Goal: Check status: Check status

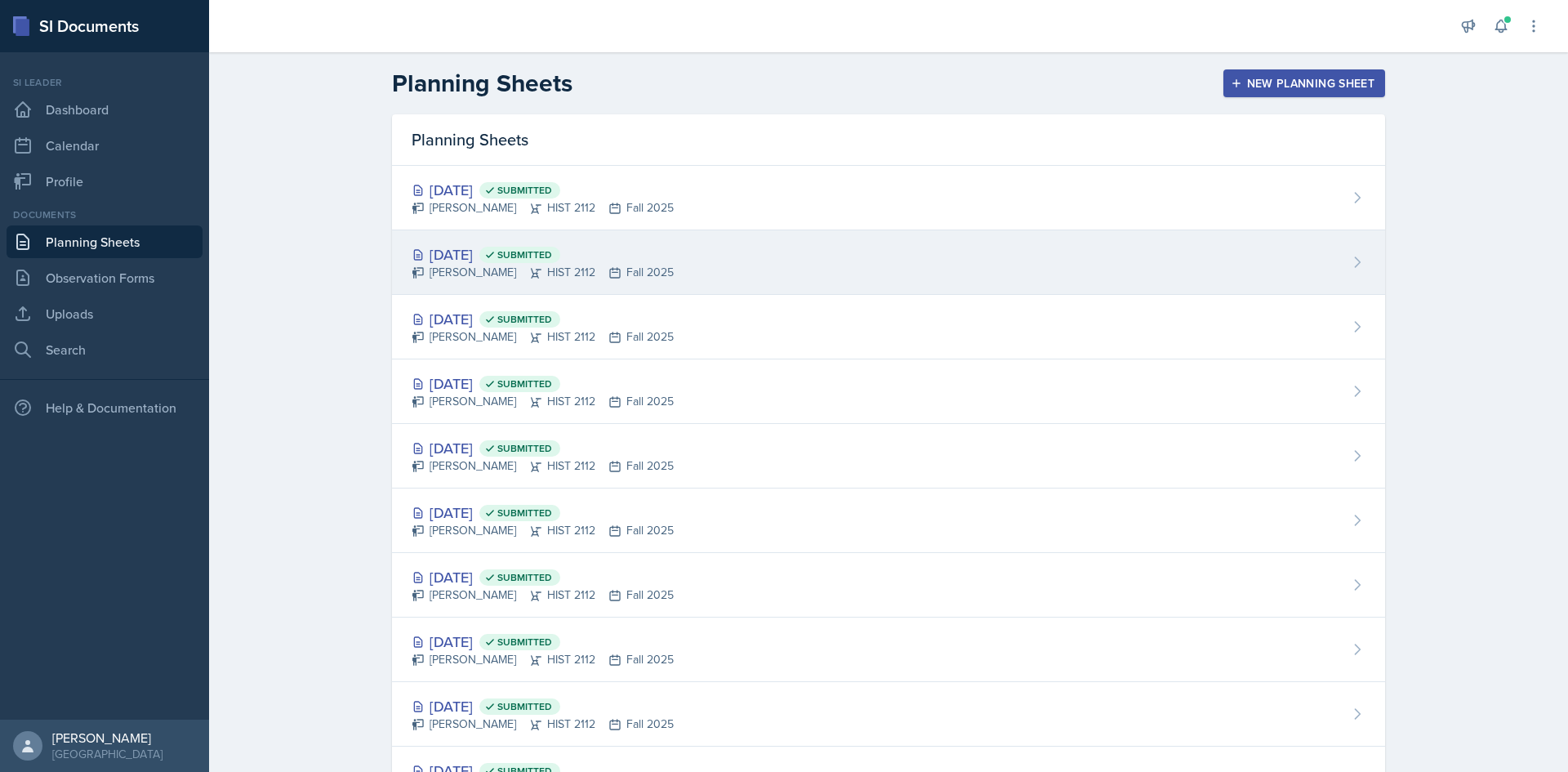
click at [495, 241] on div "[DATE] Submitted [PERSON_NAME] HIST 2112 Fall 2025" at bounding box center [888, 262] width 993 height 65
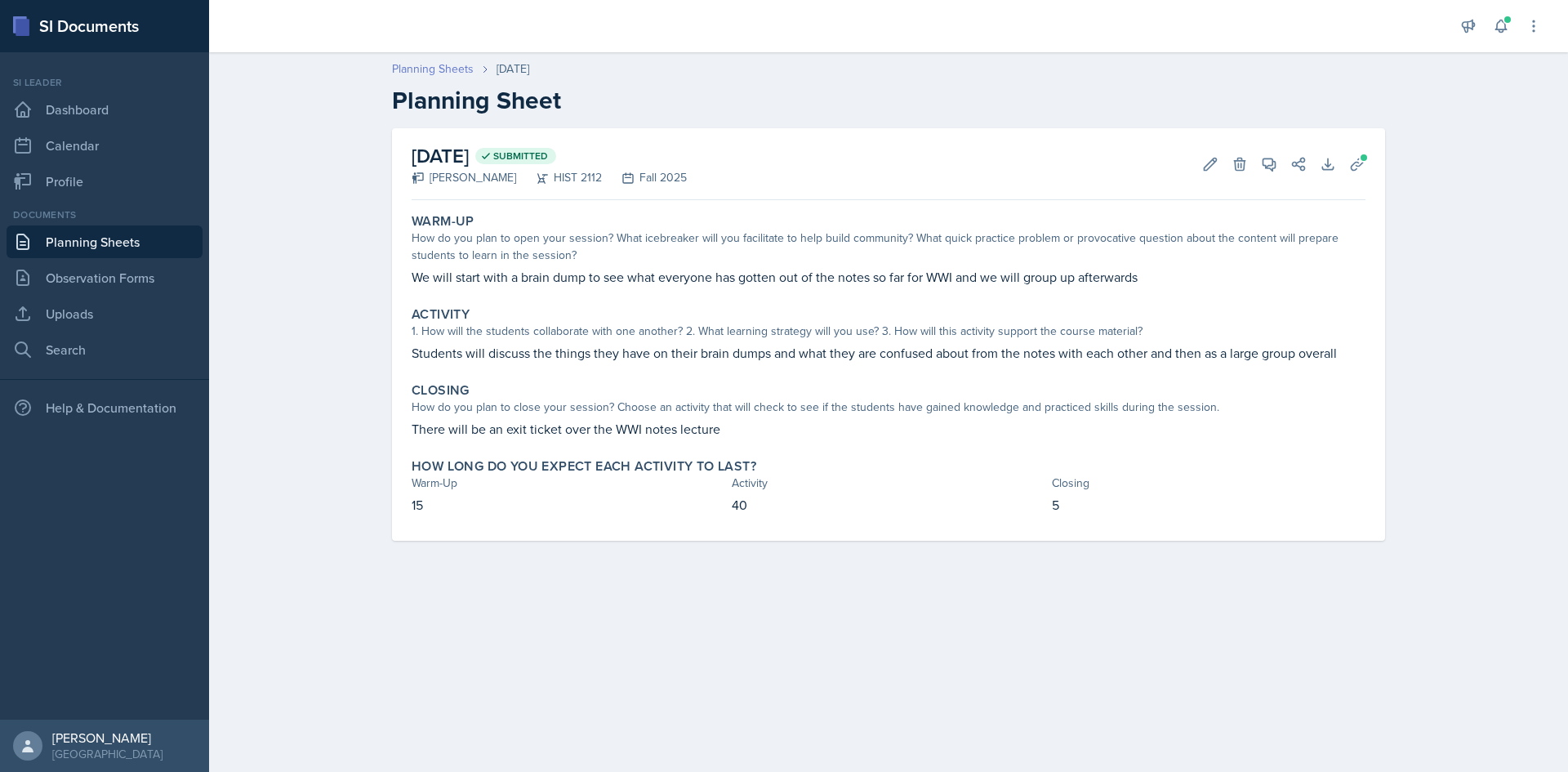
click at [416, 69] on link "Planning Sheets" at bounding box center [433, 69] width 82 height 18
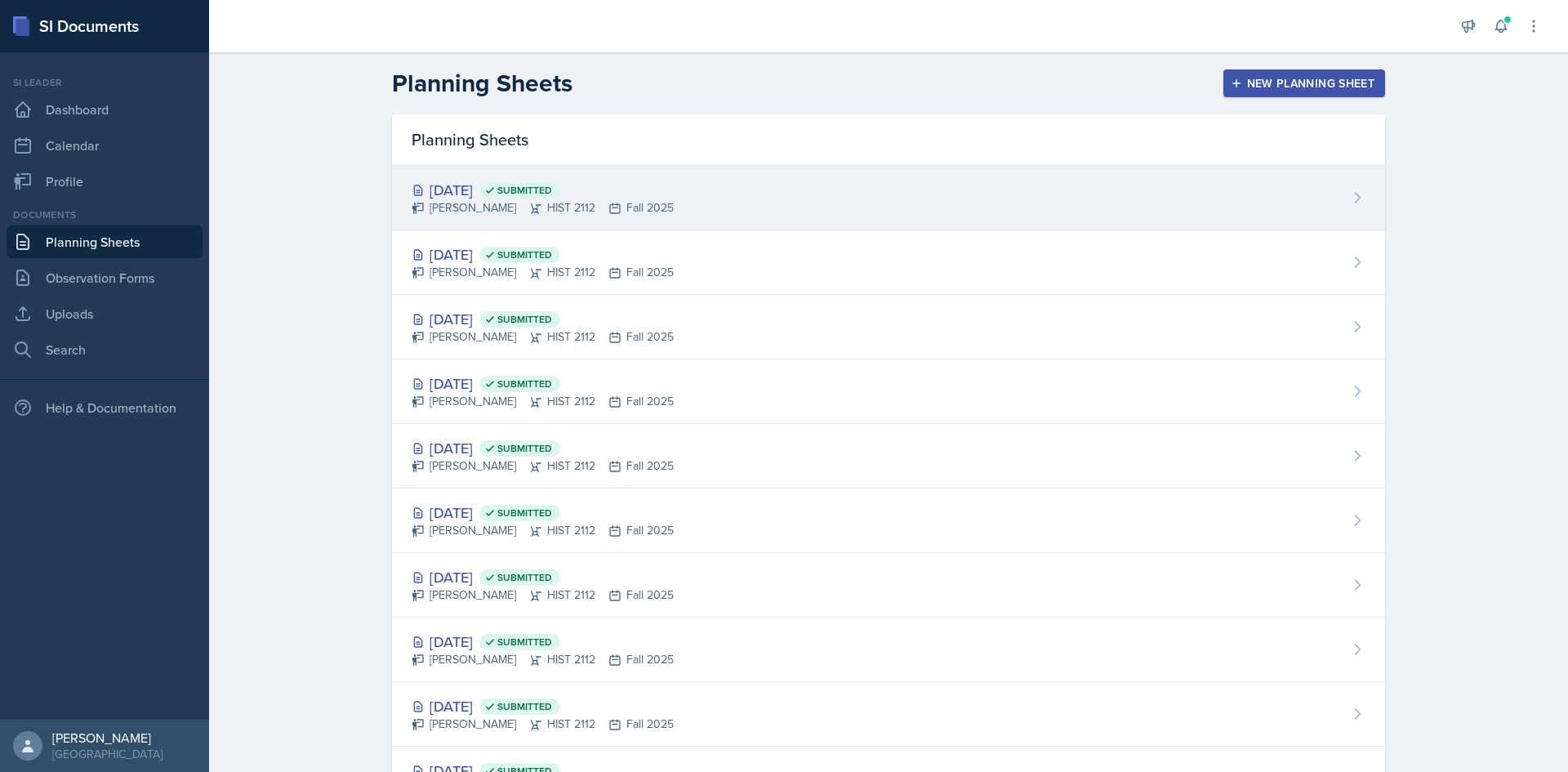
click at [456, 188] on div "[DATE] Submitted" at bounding box center [543, 190] width 262 height 23
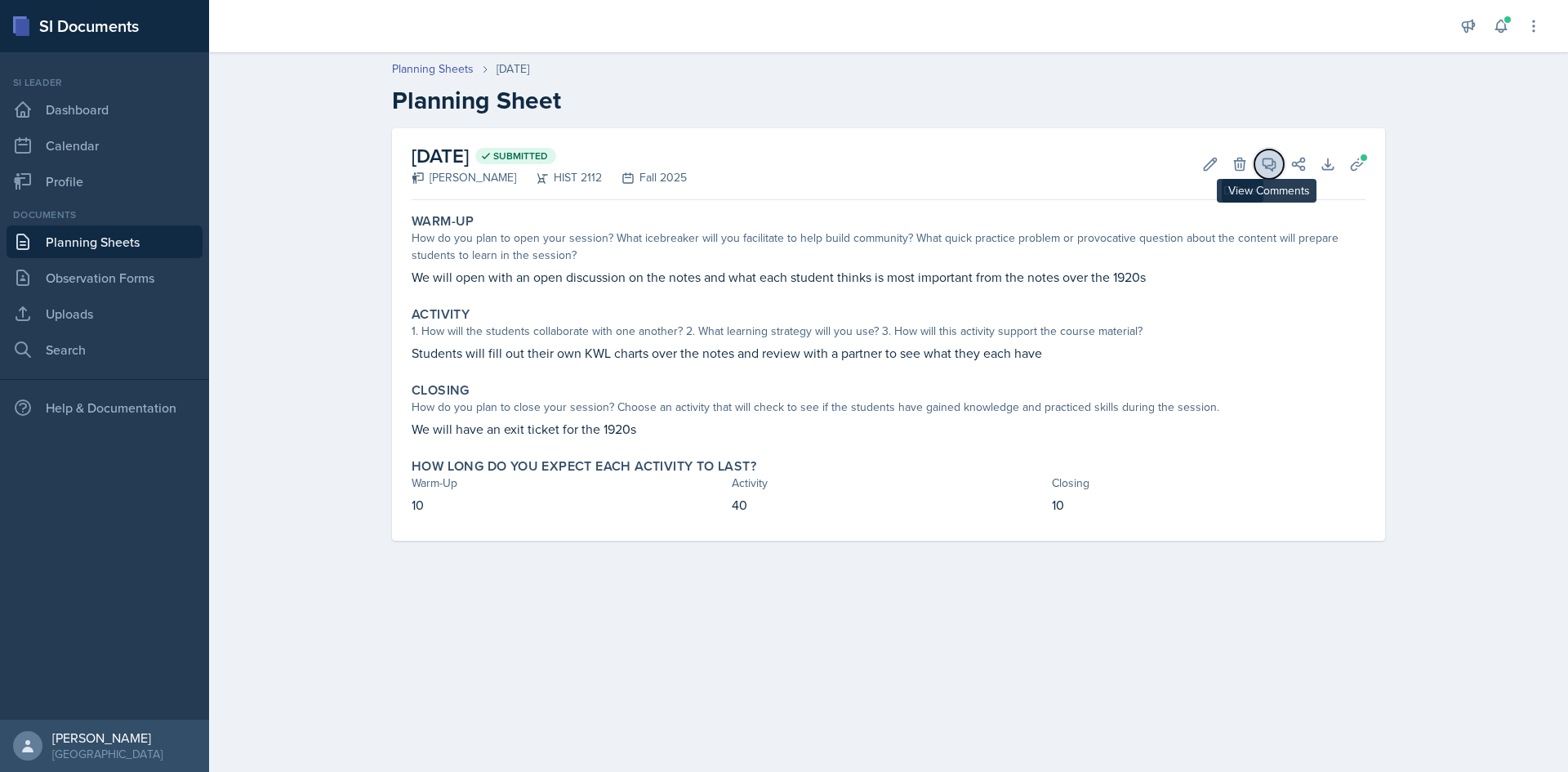
click at [1282, 160] on button "View Comments" at bounding box center [1270, 164] width 29 height 29
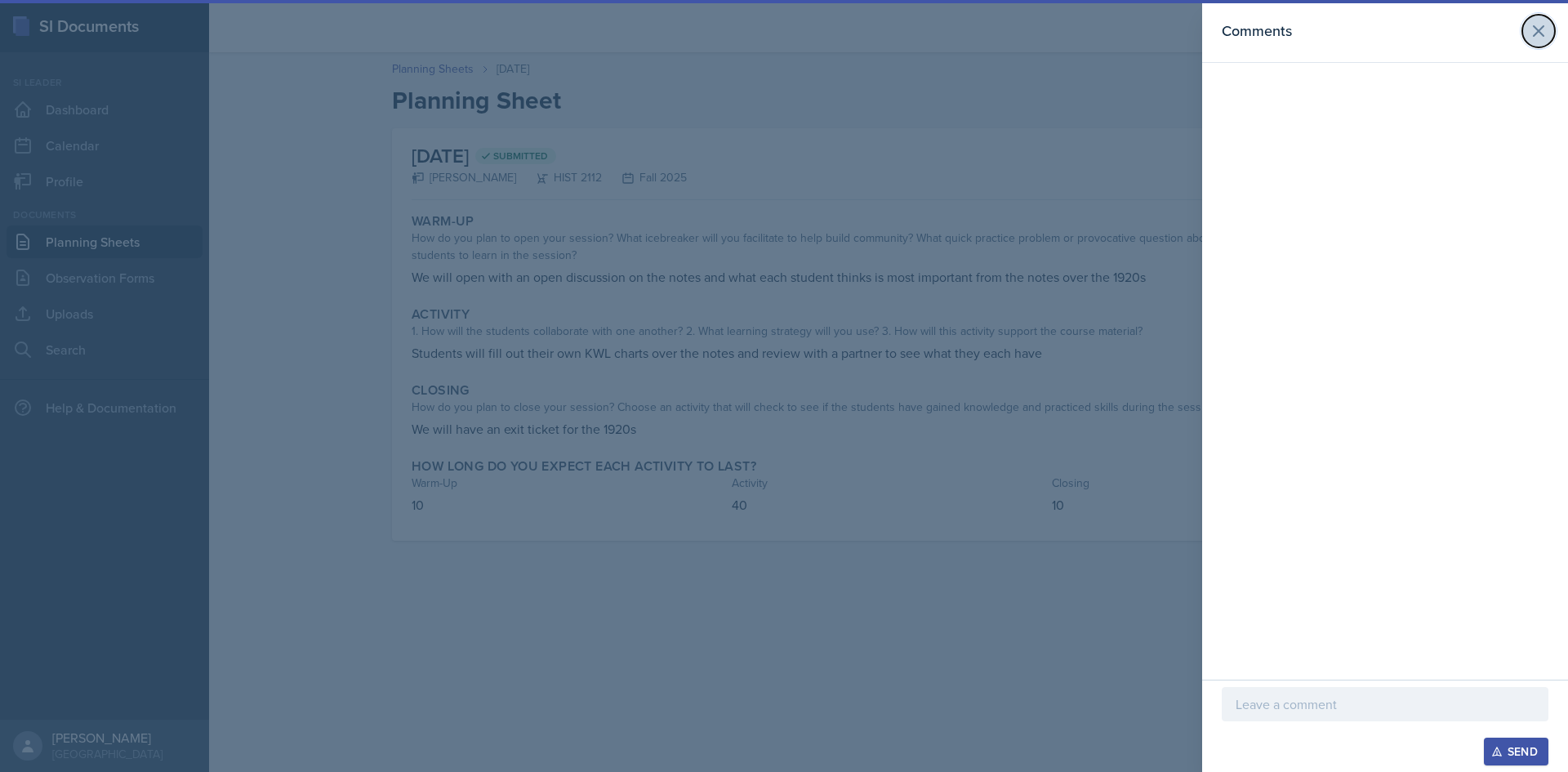
click at [1524, 33] on button at bounding box center [1539, 30] width 32 height 32
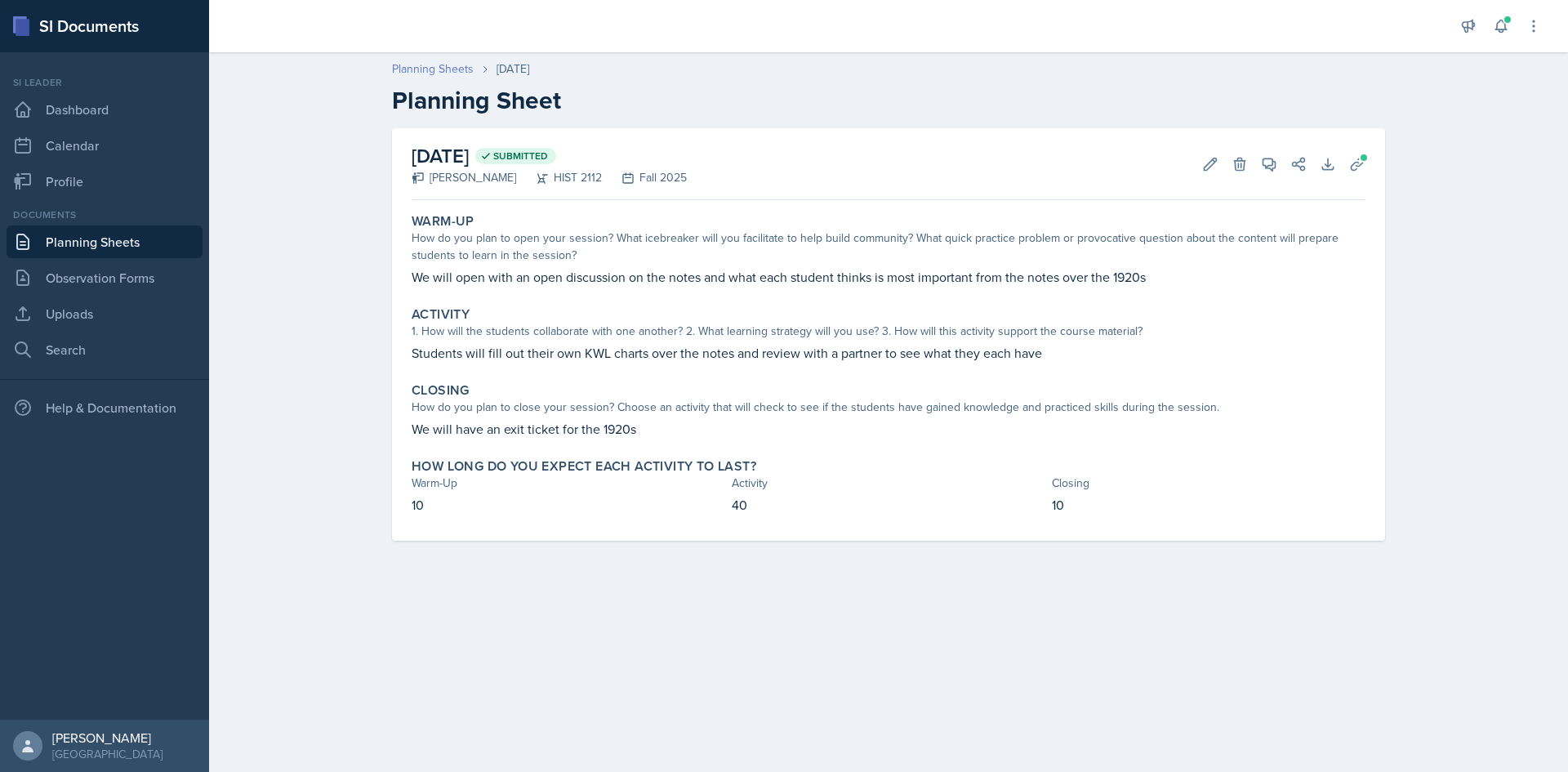
click at [450, 72] on link "Planning Sheets" at bounding box center [433, 69] width 82 height 18
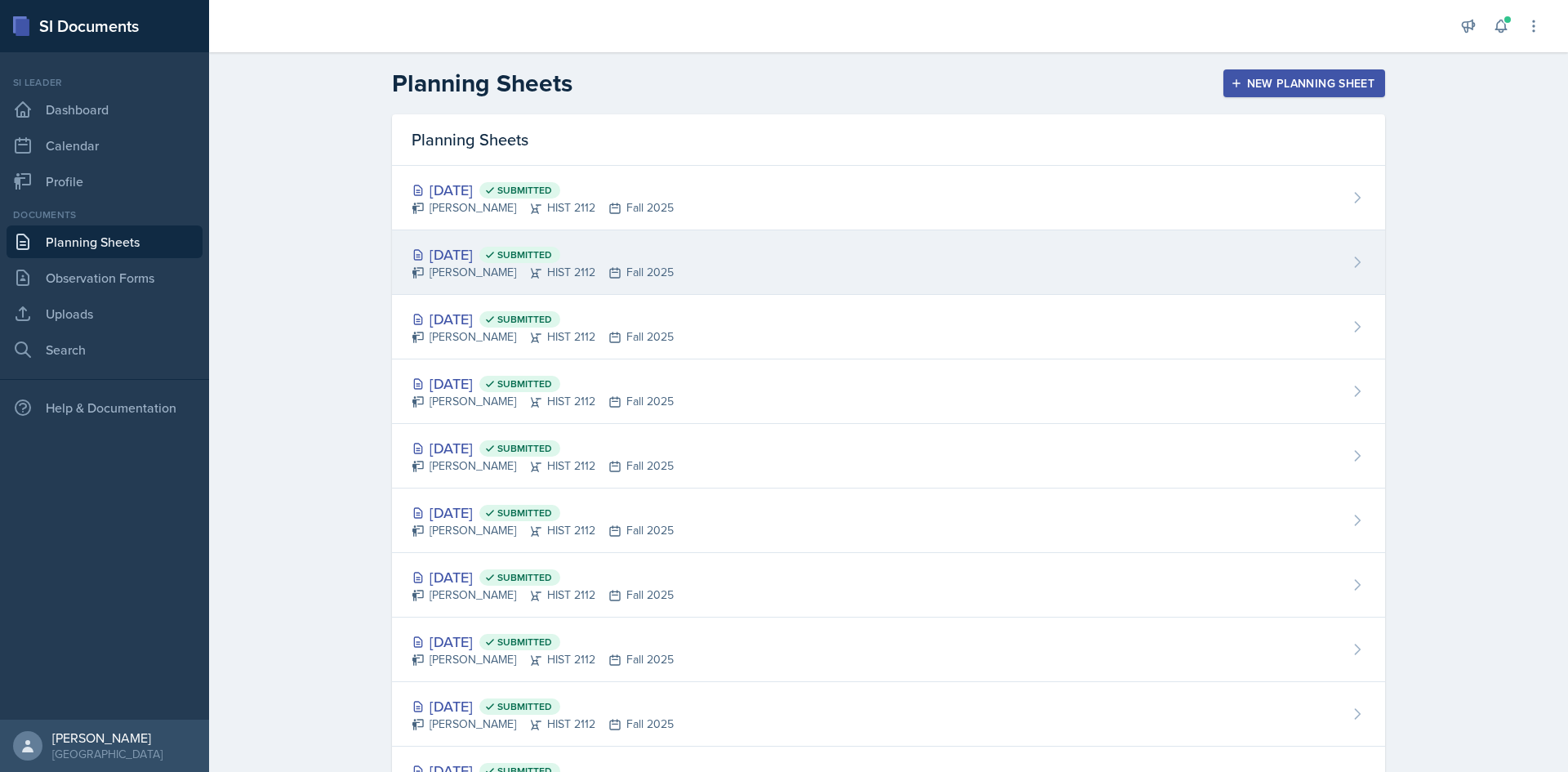
click at [461, 249] on div "[DATE] Submitted" at bounding box center [543, 254] width 262 height 23
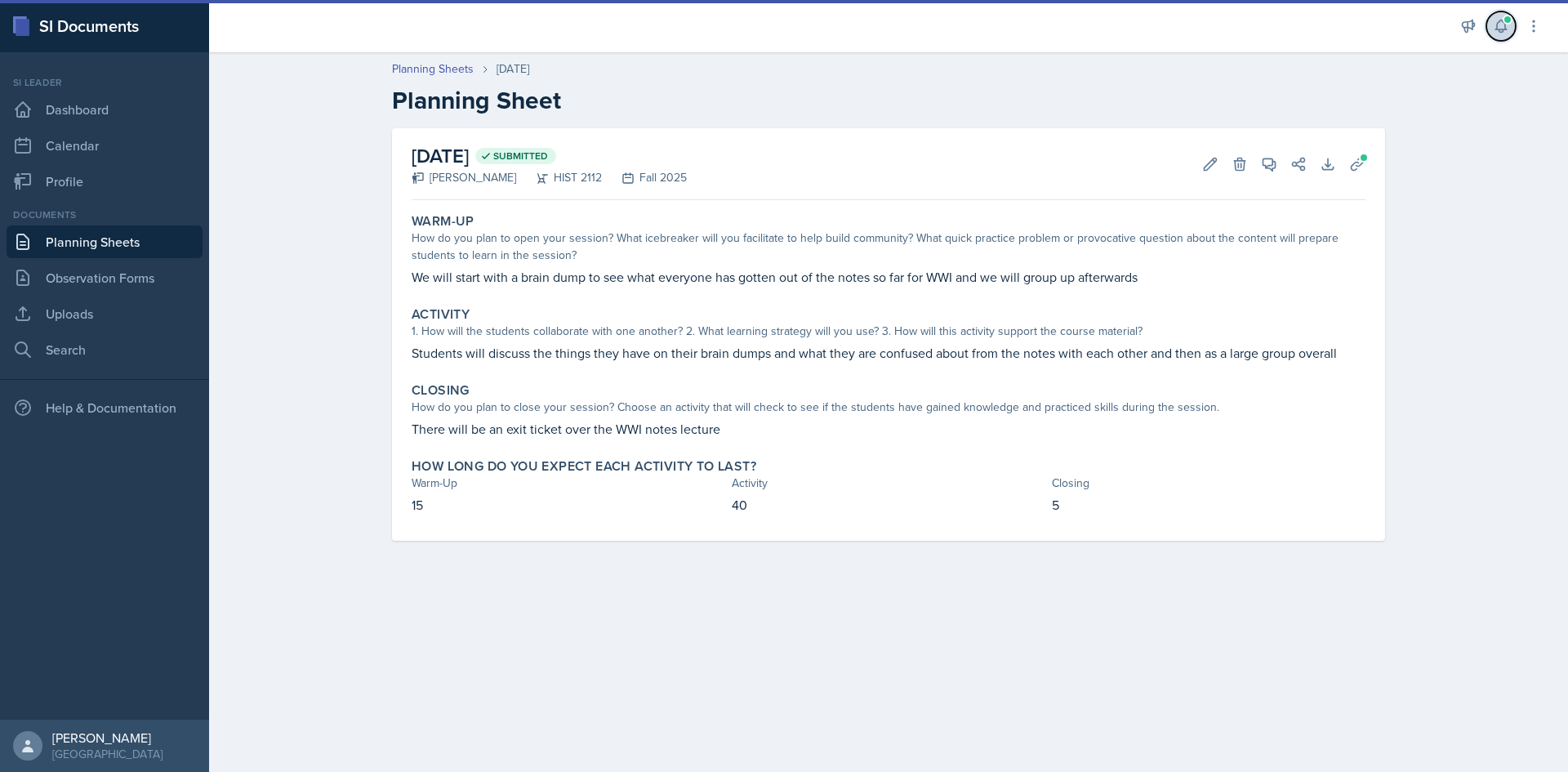
click at [1493, 29] on button at bounding box center [1501, 26] width 29 height 29
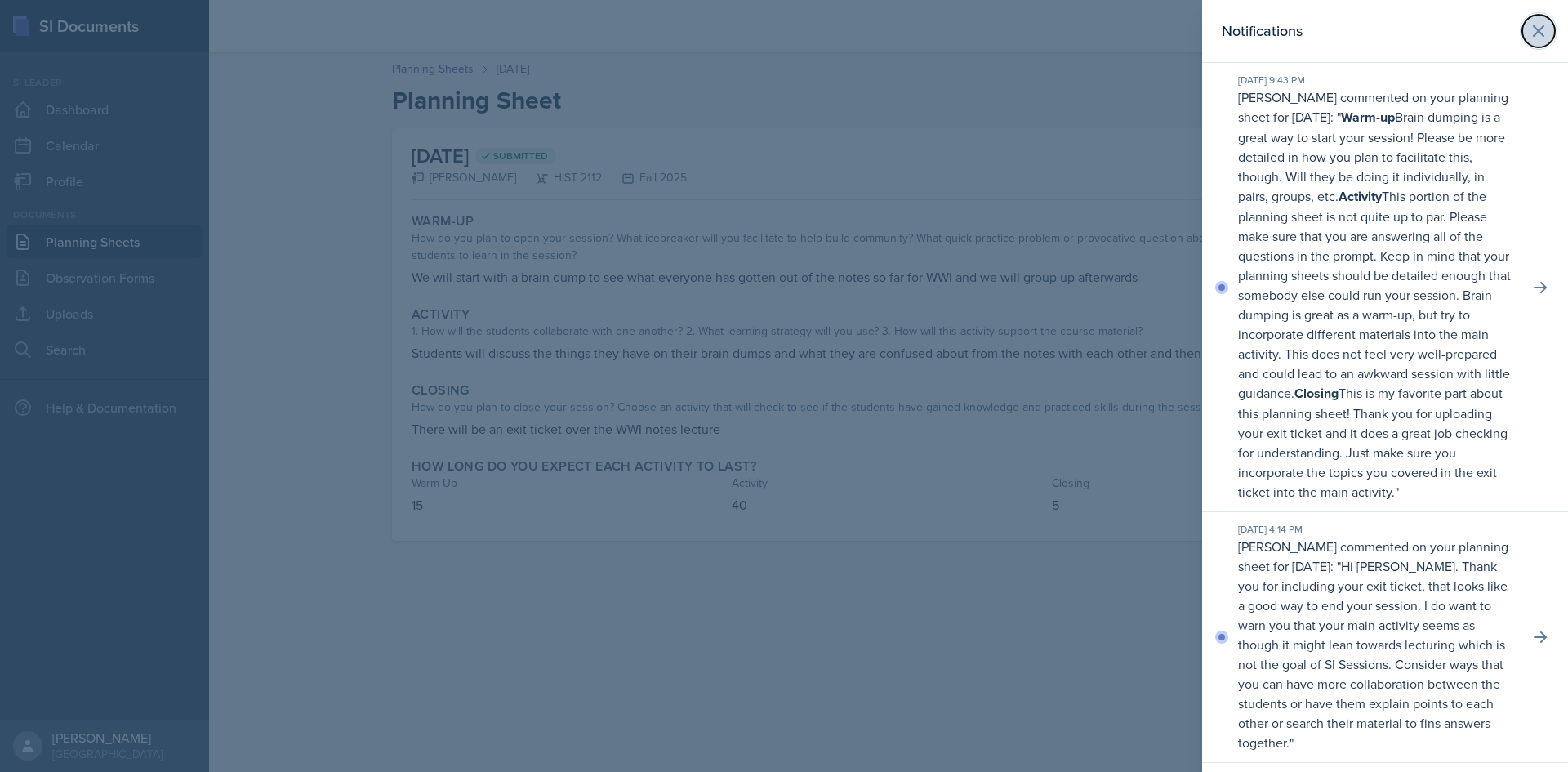
click at [1523, 30] on button at bounding box center [1539, 30] width 32 height 32
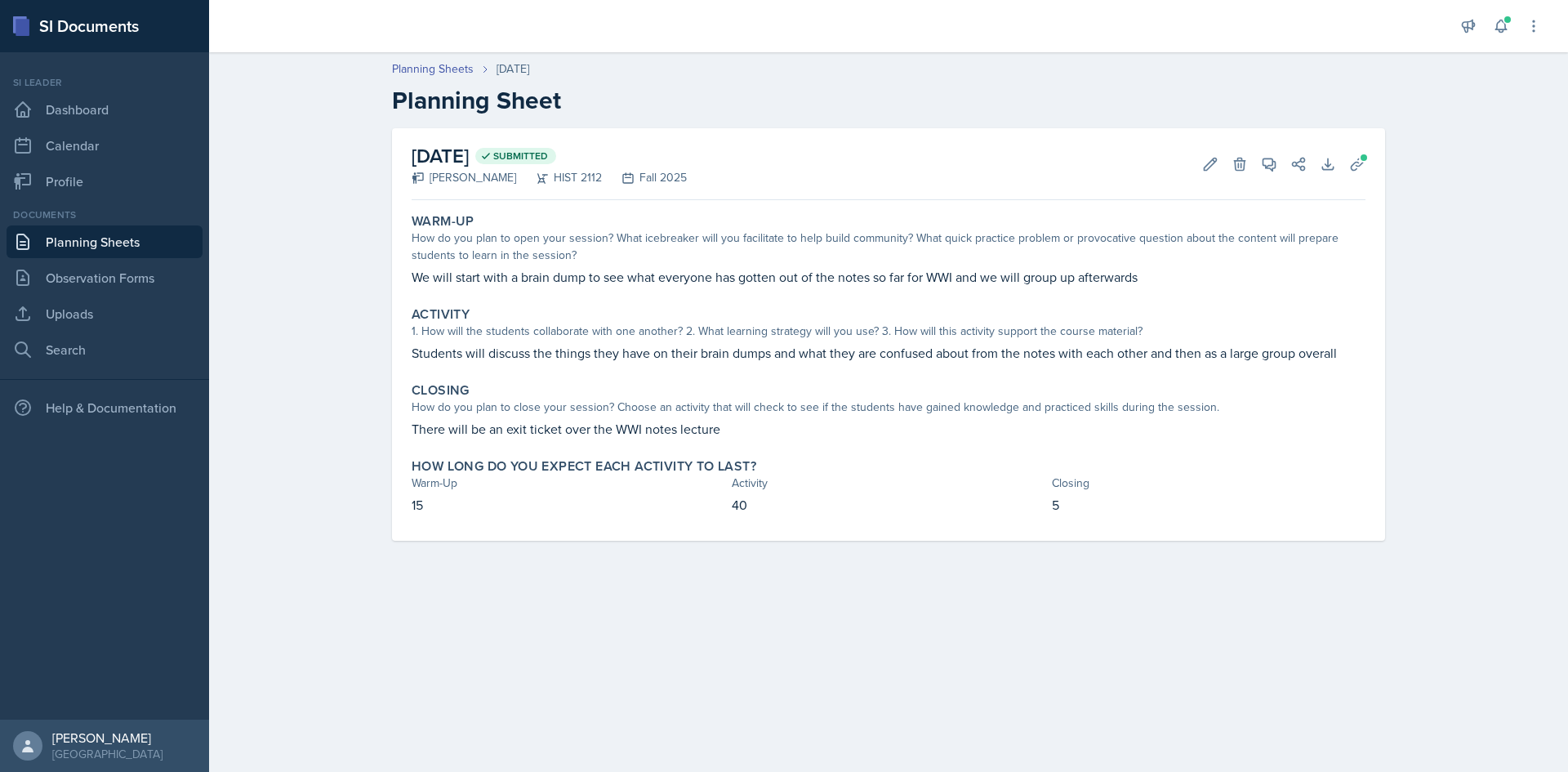
click at [1487, 35] on div "Announcements New Announcement Title Message Create Notifications [DATE] 9:43 P…" at bounding box center [1501, 25] width 82 height 52
click at [1499, 25] on icon at bounding box center [1501, 25] width 17 height 17
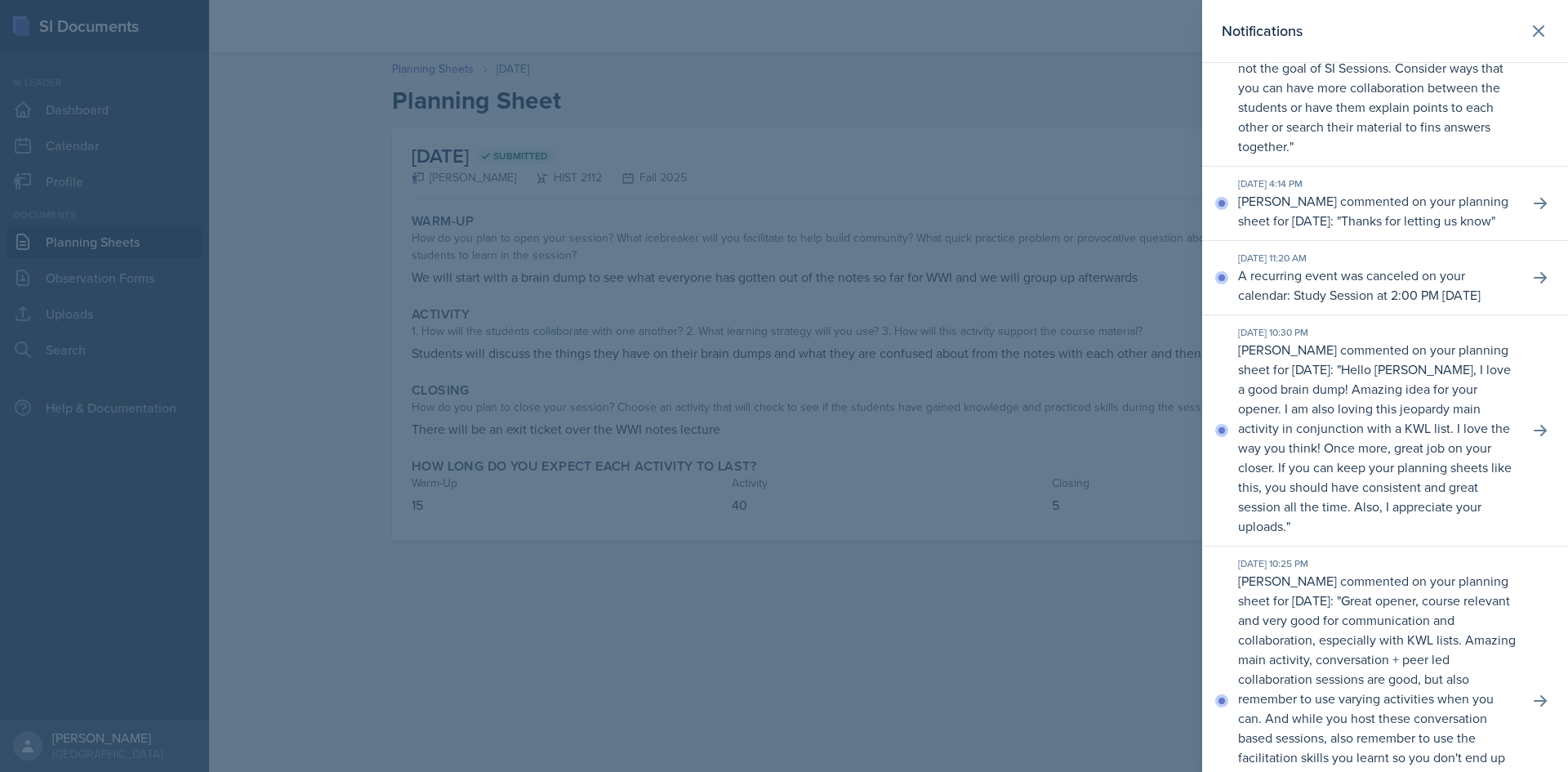
scroll to position [899, 0]
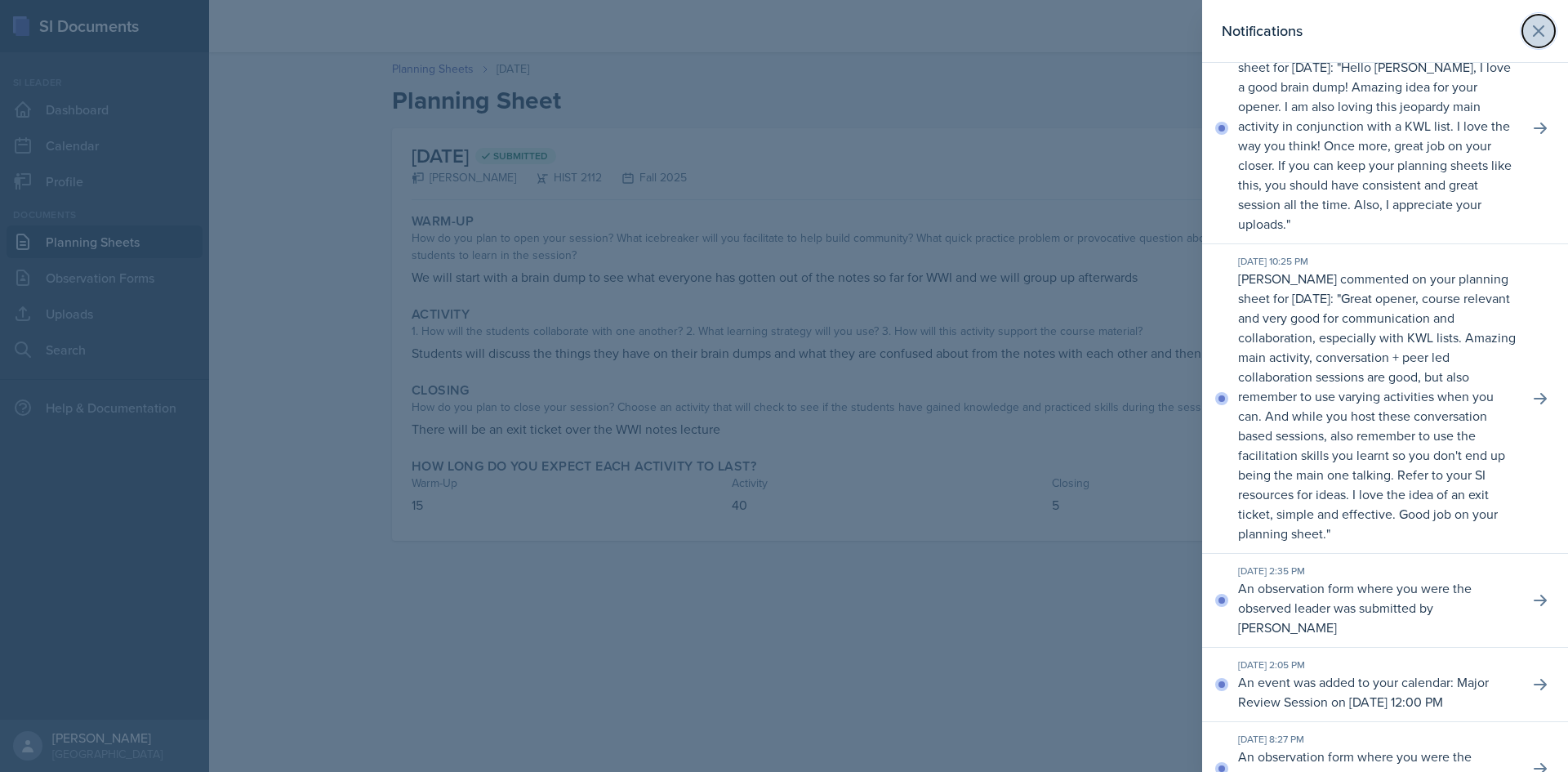
click at [1523, 42] on button at bounding box center [1539, 30] width 32 height 32
